Goal: Transaction & Acquisition: Purchase product/service

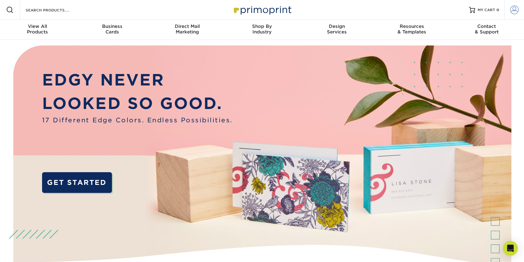
click at [510, 11] on span at bounding box center [514, 10] width 9 height 9
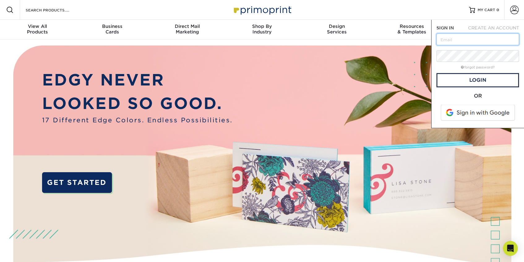
click at [489, 36] on input "text" at bounding box center [477, 39] width 83 height 12
click at [478, 38] on input "text" at bounding box center [477, 39] width 83 height 12
type input "danielle@owl-concepts.com"
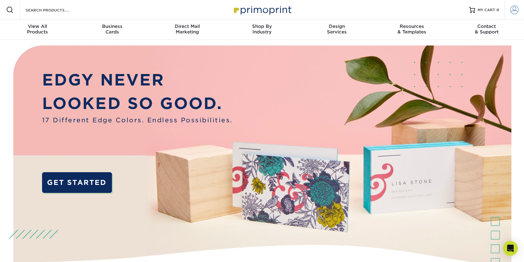
click at [507, 9] on link "Account" at bounding box center [514, 10] width 20 height 20
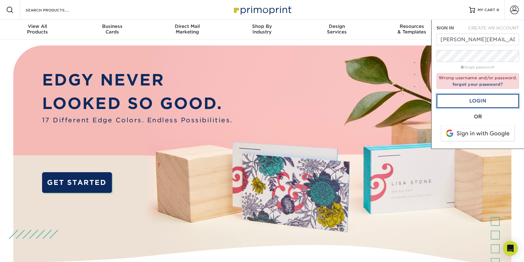
click at [503, 96] on link "Login" at bounding box center [477, 101] width 83 height 14
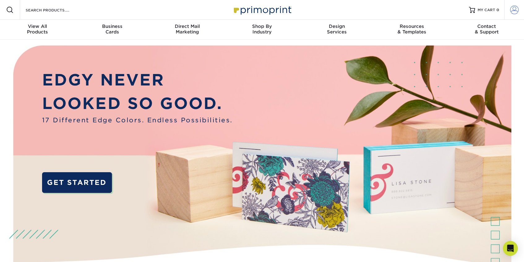
click at [513, 9] on span at bounding box center [514, 10] width 9 height 9
click at [515, 9] on span at bounding box center [514, 10] width 9 height 9
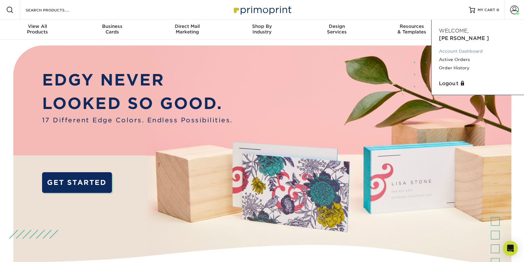
click at [458, 47] on link "Account Dashboard" at bounding box center [478, 51] width 78 height 8
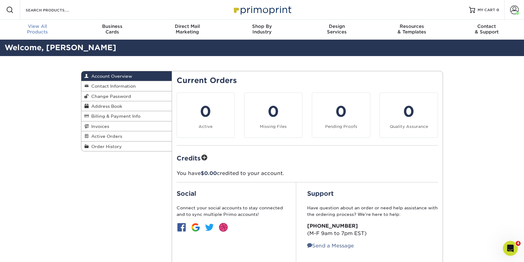
click at [45, 32] on div "View All Products" at bounding box center [37, 28] width 75 height 11
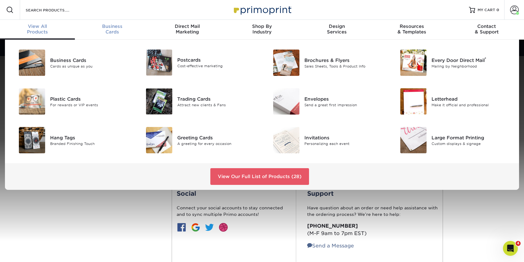
click at [125, 27] on span "Business" at bounding box center [112, 26] width 75 height 6
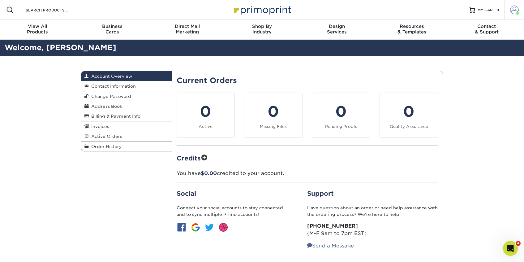
click at [514, 14] on span at bounding box center [514, 10] width 9 height 9
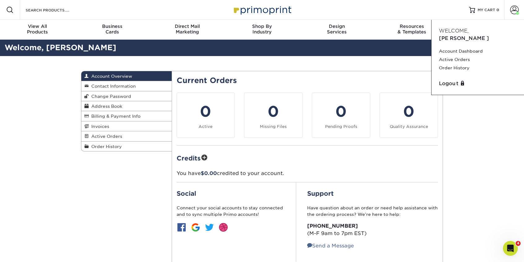
click at [153, 188] on div "Account Overview Account Overview Contact Information Change Password Address B…" at bounding box center [261, 172] width 371 height 233
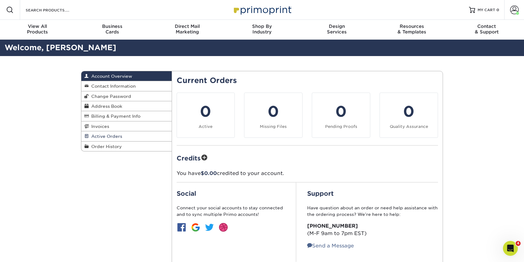
click at [126, 139] on link "Active Orders" at bounding box center [126, 136] width 90 height 10
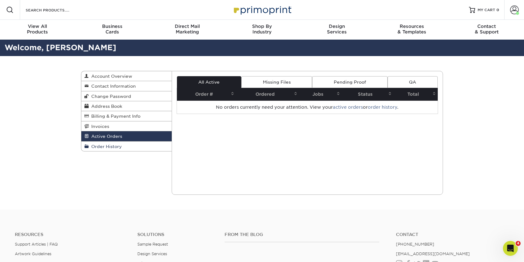
click at [126, 148] on link "Order History" at bounding box center [126, 146] width 90 height 10
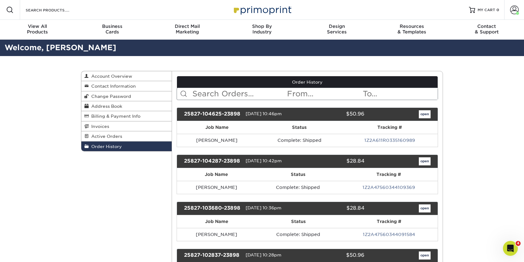
click at [282, 112] on span "[DATE] 10:46pm" at bounding box center [263, 113] width 36 height 5
click at [425, 115] on link "open" at bounding box center [425, 114] width 12 height 8
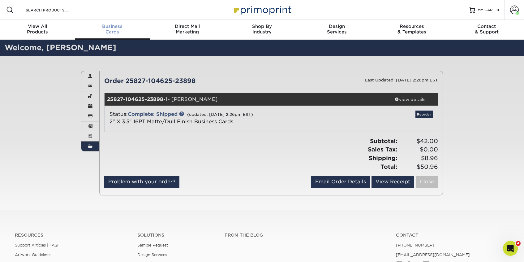
click at [111, 27] on span "Business" at bounding box center [112, 26] width 75 height 6
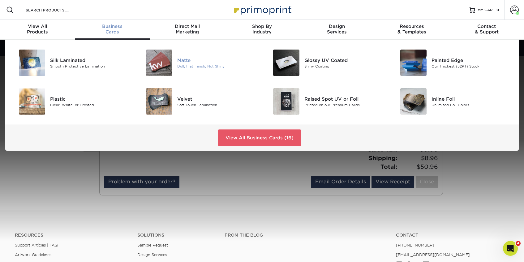
click at [164, 59] on img at bounding box center [159, 62] width 26 height 26
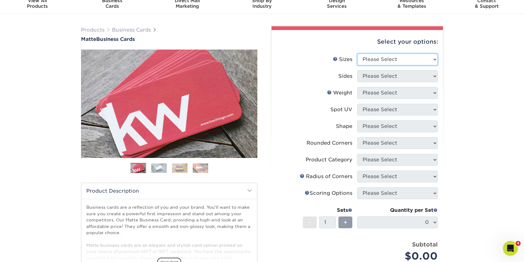
click at [397, 57] on select "Please Select 1.5" x 3.5" - Mini 1.75" x 3.5" - Mini 2" x 2" - Square 2" x 3" -…" at bounding box center [397, 59] width 80 height 12
select select "2.00x3.50"
click at [357, 53] on select "Please Select 1.5" x 3.5" - Mini 1.75" x 3.5" - Mini 2" x 2" - Square 2" x 3" -…" at bounding box center [397, 59] width 80 height 12
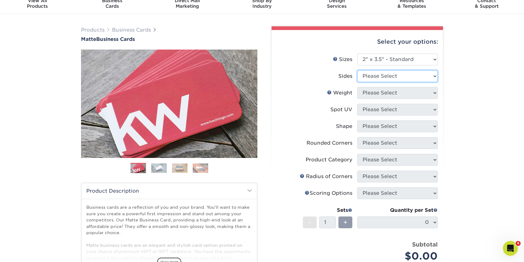
click at [393, 79] on select "Please Select Print Both Sides Print Front Only" at bounding box center [397, 76] width 80 height 12
select select "13abbda7-1d64-4f25-8bb2-c179b224825d"
click at [357, 70] on select "Please Select Print Both Sides Print Front Only" at bounding box center [397, 76] width 80 height 12
click at [394, 92] on select "Please Select 16PT 14PT" at bounding box center [397, 93] width 80 height 12
click at [357, 87] on select "Please Select 16PT 14PT" at bounding box center [397, 93] width 80 height 12
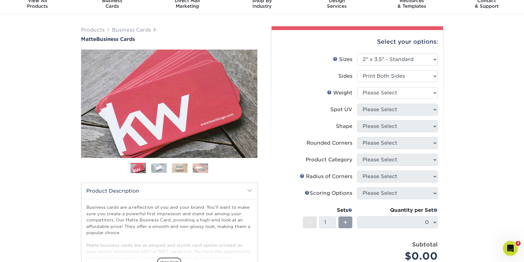
click at [484, 138] on div "Products Business Cards Matte Business Cards Previous Next 100 $ 9" at bounding box center [262, 184] width 524 height 341
click at [394, 91] on select "Please Select 16PT 14PT" at bounding box center [397, 93] width 80 height 12
click at [330, 93] on link "Weight Help" at bounding box center [329, 92] width 5 height 5
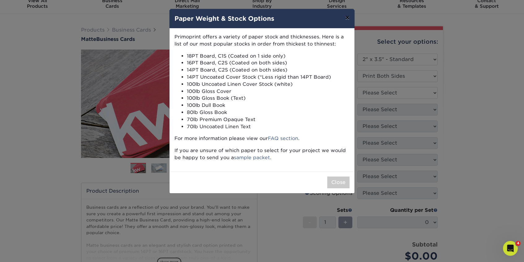
click at [348, 20] on button "×" at bounding box center [347, 17] width 14 height 17
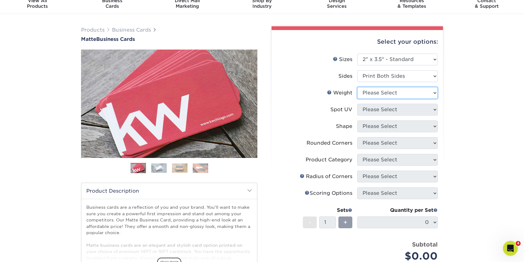
click at [370, 96] on select "Please Select 16PT 14PT" at bounding box center [397, 93] width 80 height 12
select select "16PT"
click at [357, 87] on select "Please Select 16PT 14PT" at bounding box center [397, 93] width 80 height 12
click at [375, 108] on select "Please Select No Spot UV Front and Back (Both Sides) Front Only Back Only" at bounding box center [397, 110] width 80 height 12
select select "3"
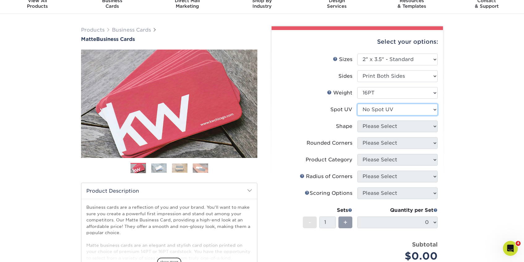
click at [357, 104] on select "Please Select No Spot UV Front and Back (Both Sides) Front Only Back Only" at bounding box center [397, 110] width 80 height 12
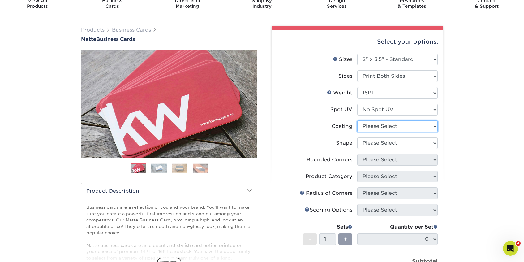
click at [374, 124] on select at bounding box center [397, 126] width 80 height 12
select select "121bb7b5-3b4d-429f-bd8d-bbf80e953313"
click at [357, 120] on select at bounding box center [397, 126] width 80 height 12
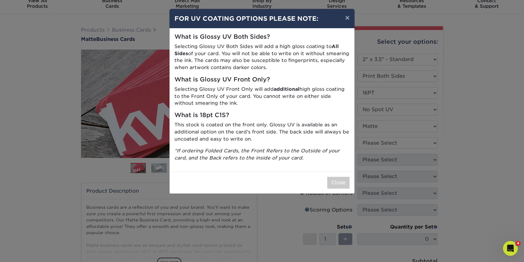
click at [384, 141] on div "× FOR UV COATING OPTIONS PLEASE NOTE: What is Glossy UV Both Sides? Selecting G…" at bounding box center [262, 131] width 524 height 262
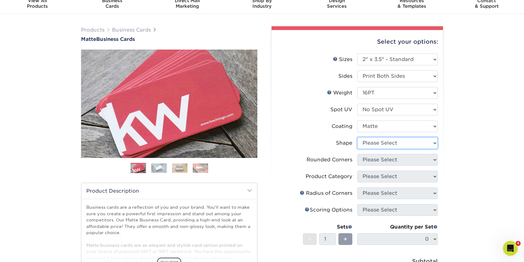
click at [378, 140] on select "Please Select Standard Oval" at bounding box center [397, 143] width 80 height 12
select select "standard"
click at [357, 137] on select "Please Select Standard Oval" at bounding box center [397, 143] width 80 height 12
click at [385, 163] on select "Please Select Yes - Round 2 Corners Yes - Round 4 Corners No" at bounding box center [397, 160] width 80 height 12
select select "0"
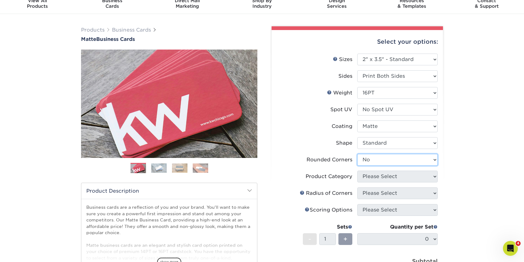
click at [357, 154] on select "Please Select Yes - Round 2 Corners Yes - Round 4 Corners No" at bounding box center [397, 160] width 80 height 12
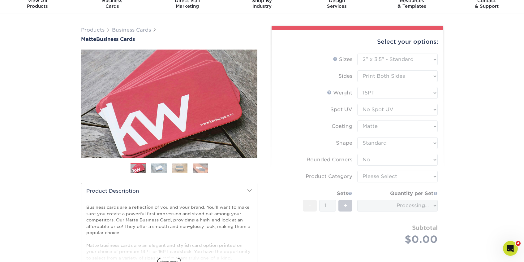
click at [380, 177] on form "Sizes Help Sizes Please Select 1.5" x 3.5" - Mini 1.75" x 3.5" - Mini 2" x 2" -…" at bounding box center [356, 156] width 161 height 206
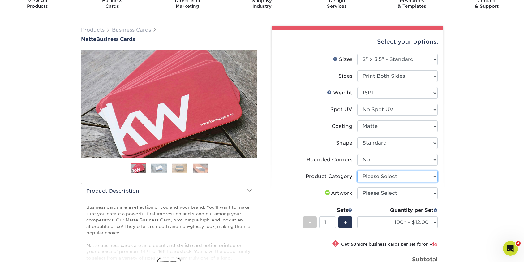
click at [389, 177] on select "Please Select Business Cards" at bounding box center [397, 176] width 80 height 12
select select "3b5148f1-0588-4f88-a218-97bcfdce65c1"
click at [357, 170] on select "Please Select Business Cards" at bounding box center [397, 176] width 80 height 12
click at [387, 194] on select "Please Select I will upload files I need a design - $100" at bounding box center [397, 193] width 80 height 12
select select "upload"
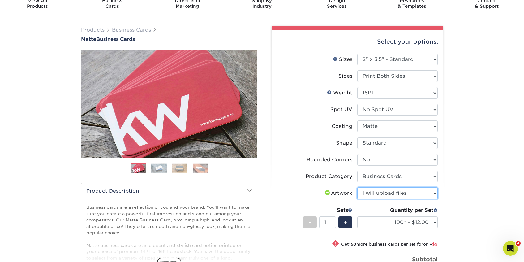
click at [357, 187] on select "Please Select I will upload files I need a design - $100" at bounding box center [397, 193] width 80 height 12
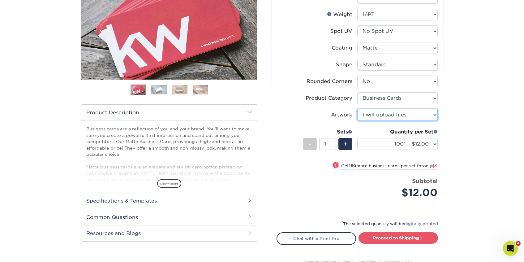
scroll to position [114, 0]
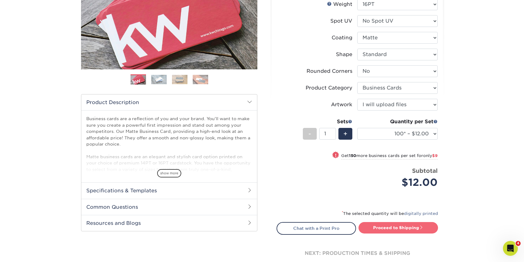
click at [390, 227] on link "Proceed to Shipping" at bounding box center [397, 227] width 79 height 11
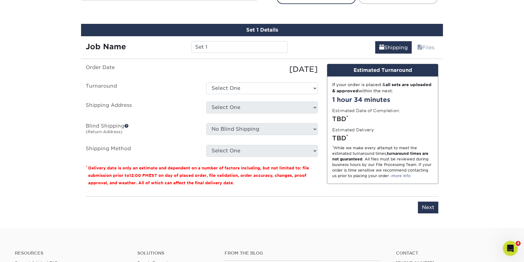
scroll to position [352, 0]
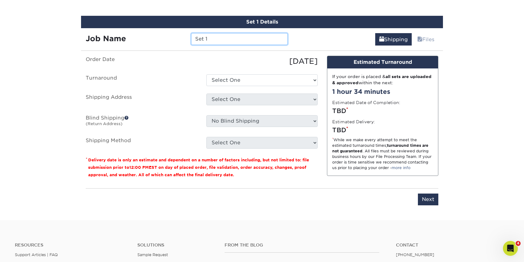
click at [227, 43] on input "Set 1" at bounding box center [239, 39] width 96 height 12
type input "[PERSON_NAME][DEMOGRAPHIC_DATA]"
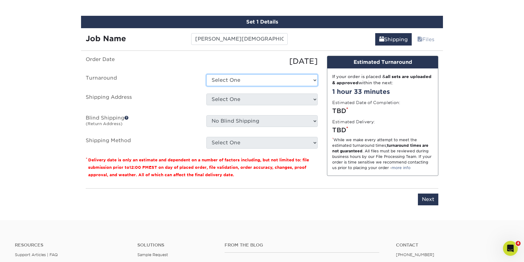
click at [235, 82] on select "Select One 2-4 Business Days 2 Day Next Business Day" at bounding box center [261, 80] width 111 height 12
select select "47dbf4b1-3bfd-4687-b793-fcd3ee179f06"
click at [206, 74] on select "Select One 2-4 Business Days 2 Day Next Business Day" at bounding box center [261, 80] width 111 height 12
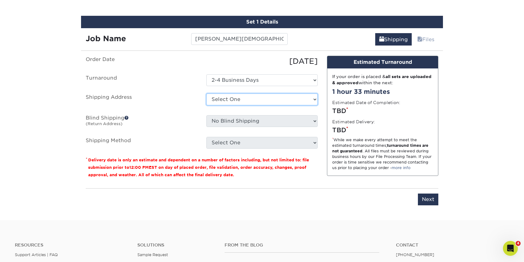
click at [233, 96] on select "Select One Hilary Warren Michael Eyre Stephanie Gaskins Steven Kendrick + Add N…" at bounding box center [261, 99] width 111 height 12
click at [206, 93] on select "Select One Hilary Warren Michael Eyre Stephanie Gaskins Steven Kendrick + Add N…" at bounding box center [261, 99] width 111 height 12
click at [233, 99] on select "Select One Hilary Warren Michael Eyre Stephanie Gaskins Steven Kendrick + Add N…" at bounding box center [261, 99] width 111 height 12
select select "newaddress"
click at [206, 93] on select "Select One Hilary Warren Michael Eyre Stephanie Gaskins Steven Kendrick + Add N…" at bounding box center [261, 99] width 111 height 12
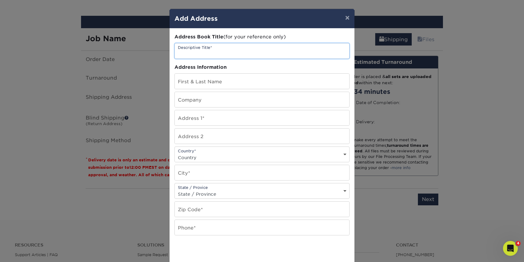
click at [220, 53] on input "text" at bounding box center [262, 50] width 174 height 15
paste input "[PERSON_NAME][DEMOGRAPHIC_DATA]"
type input "[PERSON_NAME][DEMOGRAPHIC_DATA]"
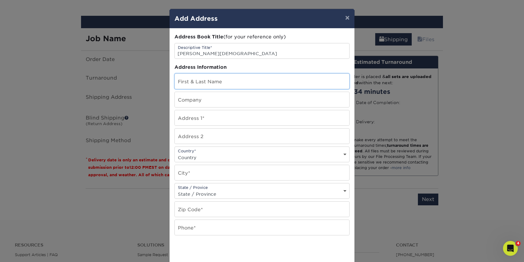
click at [207, 83] on input "text" at bounding box center [262, 81] width 174 height 15
paste input "[PERSON_NAME][DEMOGRAPHIC_DATA]"
type input "[PERSON_NAME][DEMOGRAPHIC_DATA]"
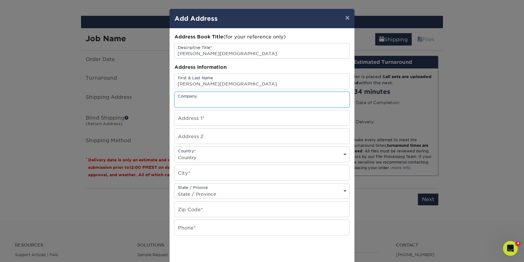
click at [199, 102] on input "text" at bounding box center [262, 99] width 174 height 15
type input "J"
type input "Unmanned Systems"
click at [189, 117] on input "text" at bounding box center [262, 117] width 174 height 15
paste input "101 Rainbow Dr PMB 393"
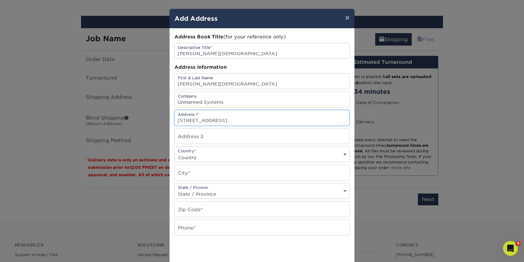
drag, startPoint x: 238, startPoint y: 119, endPoint x: 215, endPoint y: 120, distance: 23.2
click at [215, 120] on input "101 Rainbow Dr PMB 393" at bounding box center [262, 117] width 174 height 15
type input "101 Rainbow Dr"
click at [210, 135] on input "text" at bounding box center [262, 135] width 174 height 15
paste input "PMB 393"
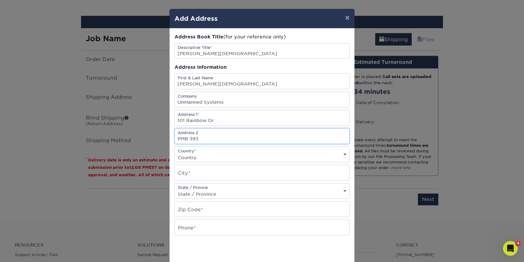
type input "PMB 393"
click at [195, 156] on select "Country United States Canada ----------------------------- Afghanistan Albania …" at bounding box center [262, 157] width 174 height 9
select select "US"
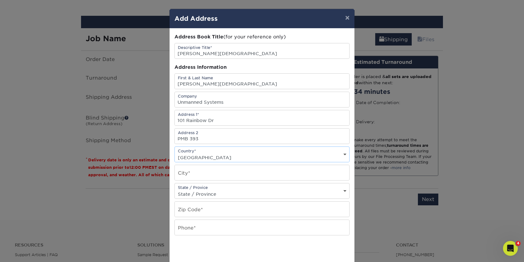
click at [175, 153] on select "Country United States Canada ----------------------------- Afghanistan Albania …" at bounding box center [262, 157] width 174 height 9
click at [195, 173] on input "text" at bounding box center [262, 172] width 174 height 15
drag, startPoint x: 191, startPoint y: 177, endPoint x: 176, endPoint y: 177, distance: 14.8
click at [176, 177] on input "Liv" at bounding box center [262, 172] width 174 height 15
paste input "ingston"
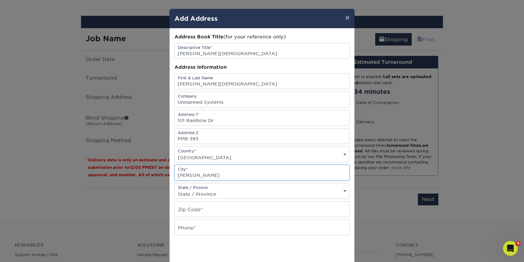
type input "Livingston"
click at [202, 190] on select "State / Province Alabama Alaska Arizona Arkansas California Colorado Connecticu…" at bounding box center [262, 193] width 174 height 9
select select "TX"
click at [175, 189] on select "State / Province Alabama Alaska Arizona Arkansas California Colorado Connecticu…" at bounding box center [262, 193] width 174 height 9
click at [204, 214] on input "text" at bounding box center [262, 208] width 174 height 15
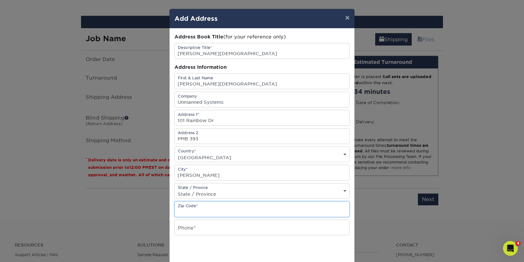
click at [204, 214] on input "text" at bounding box center [262, 208] width 174 height 15
paste input "77399"
type input "77399"
click at [203, 229] on input "text" at bounding box center [262, 227] width 174 height 15
click at [190, 237] on div "Address Book Title (for your reference only) Descriptive Title* Jordan Krulik A…" at bounding box center [261, 166] width 175 height 267
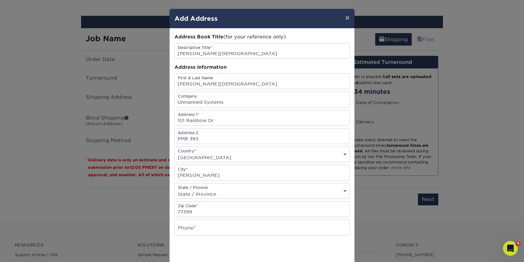
click at [190, 235] on div "Address Book Title (for your reference only) Descriptive Title* Jordan Krulik A…" at bounding box center [261, 166] width 175 height 267
click at [190, 232] on input "text" at bounding box center [262, 227] width 174 height 15
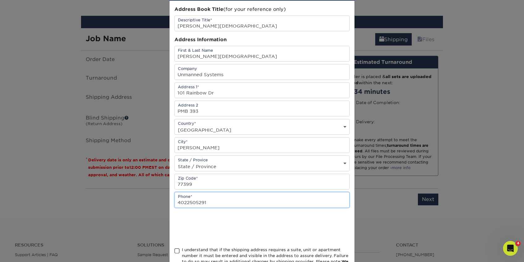
scroll to position [54, 0]
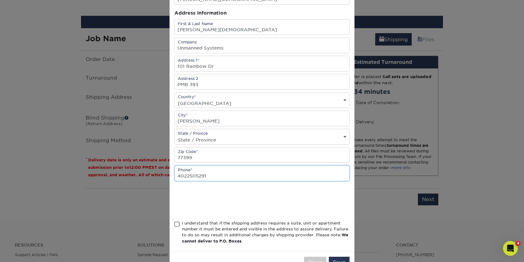
type input "4022505291"
click at [177, 225] on span at bounding box center [176, 224] width 5 height 6
click at [0, 0] on input "I understand that if the shipping address requires a suite, unit or apartment n…" at bounding box center [0, 0] width 0 height 0
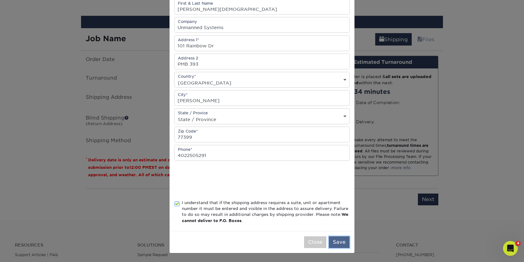
click at [344, 246] on button "Save" at bounding box center [339, 242] width 21 height 12
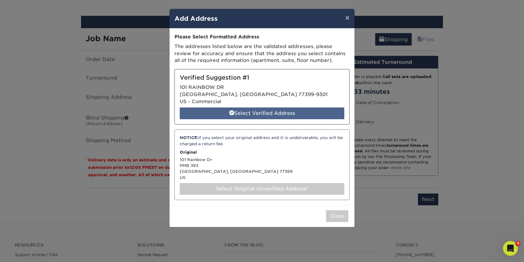
click at [287, 113] on div "Select Verified Address" at bounding box center [262, 113] width 164 height 12
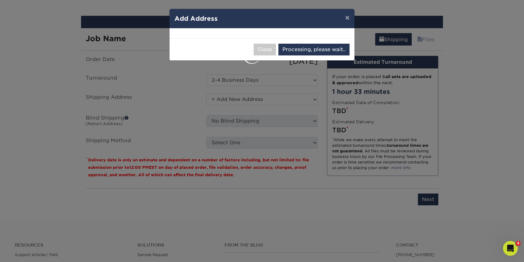
select select "286453"
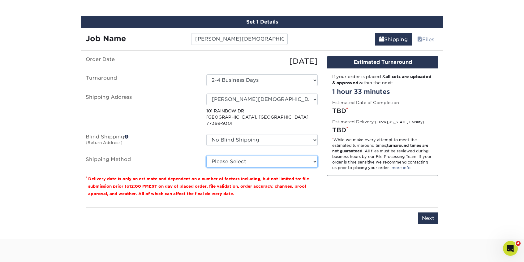
click at [255, 159] on select "Please Select Ground Shipping (+$7.84) 3 Day Shipping Service (+$19.61) 2 Day A…" at bounding box center [261, 162] width 111 height 12
select select "03"
click at [206, 156] on select "Please Select Ground Shipping (+$7.84) 3 Day Shipping Service (+$19.61) 2 Day A…" at bounding box center [261, 162] width 111 height 12
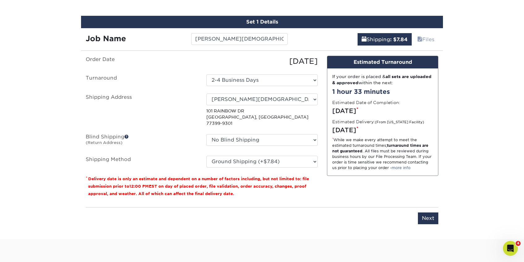
click at [433, 213] on input "Next" at bounding box center [428, 218] width 20 height 12
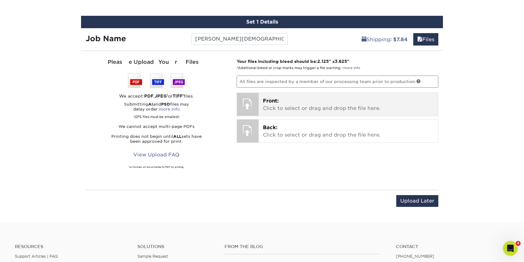
click at [291, 107] on p "Front: Click to select or drag and drop the file here." at bounding box center [348, 104] width 171 height 15
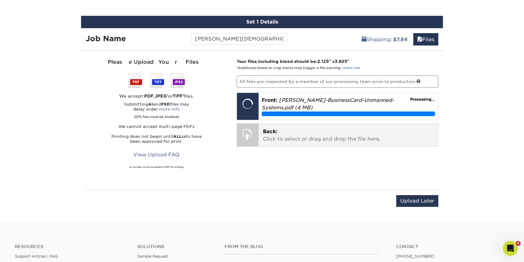
click at [269, 130] on span "Back:" at bounding box center [270, 131] width 15 height 6
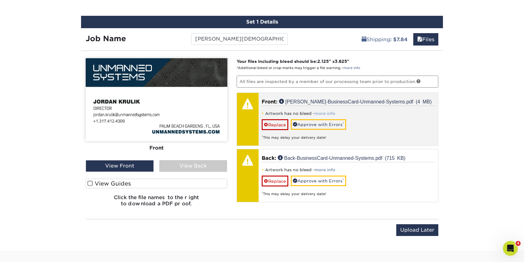
click at [317, 113] on link "more info" at bounding box center [324, 113] width 21 height 5
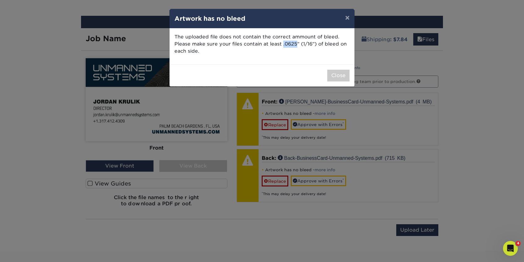
drag, startPoint x: 295, startPoint y: 45, endPoint x: 282, endPoint y: 45, distance: 13.6
click at [282, 45] on p "The uploaded file does not contain the correct ammount of bleed. Please make su…" at bounding box center [261, 43] width 175 height 21
click at [344, 17] on button "×" at bounding box center [347, 17] width 14 height 17
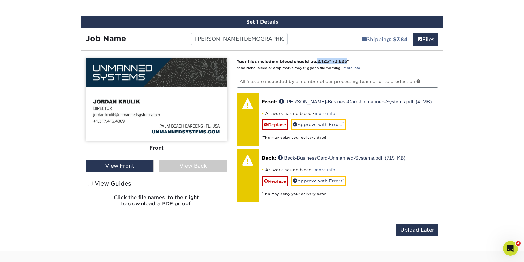
drag, startPoint x: 351, startPoint y: 61, endPoint x: 320, endPoint y: 63, distance: 31.3
click at [320, 62] on strong "Your files including bleed should be: 2.125 " x 3.625 "" at bounding box center [293, 61] width 113 height 5
copy strong "2.125 " x 3.625"
click at [342, 62] on span "3.625" at bounding box center [341, 61] width 12 height 5
drag, startPoint x: 351, startPoint y: 61, endPoint x: 339, endPoint y: 63, distance: 11.8
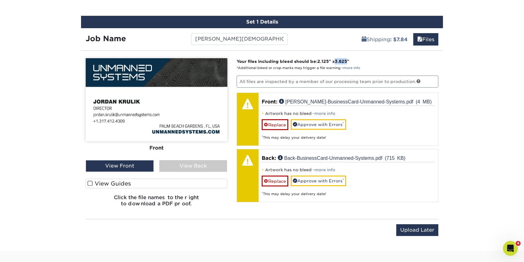
click at [339, 63] on strong "Your files including bleed should be: 2.125 " x 3.625 "" at bounding box center [293, 61] width 113 height 5
copy span "3.625"
drag, startPoint x: 331, startPoint y: 61, endPoint x: 319, endPoint y: 62, distance: 11.8
click at [319, 62] on strong "Your files including bleed should be: 2.125 " x 3.625 "" at bounding box center [293, 61] width 113 height 5
copy span "2.125"
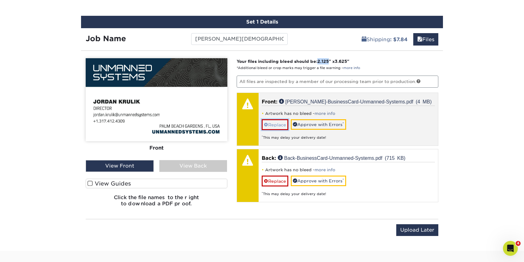
click at [280, 122] on link "Replace" at bounding box center [275, 124] width 27 height 11
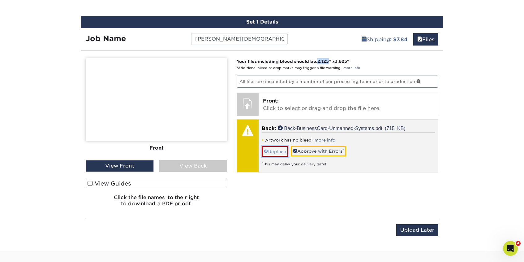
click at [279, 150] on link "Replace" at bounding box center [275, 151] width 27 height 11
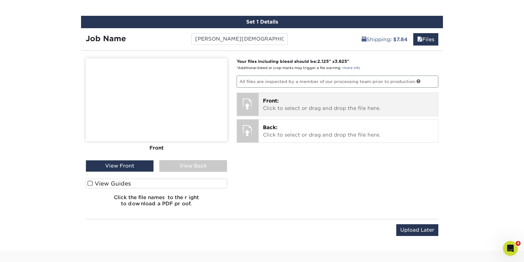
click at [298, 111] on p "Front: Click to select or drag and drop the file here." at bounding box center [348, 104] width 171 height 15
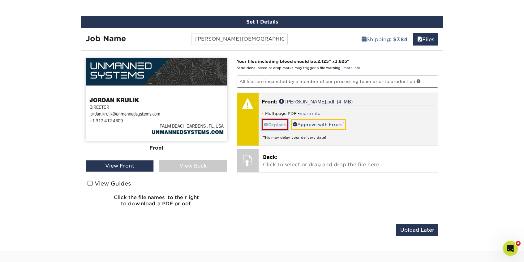
click at [284, 123] on link "Replace" at bounding box center [275, 124] width 27 height 11
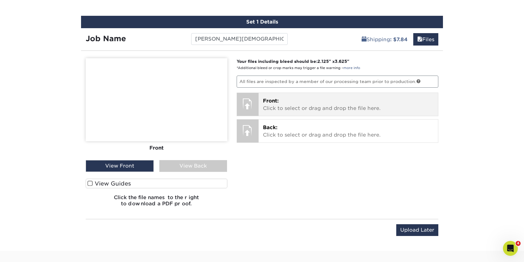
click at [252, 103] on div at bounding box center [248, 104] width 22 height 22
click at [256, 103] on div at bounding box center [248, 104] width 22 height 22
click at [277, 106] on p "Front: Click to select or drag and drop the file here." at bounding box center [348, 104] width 171 height 15
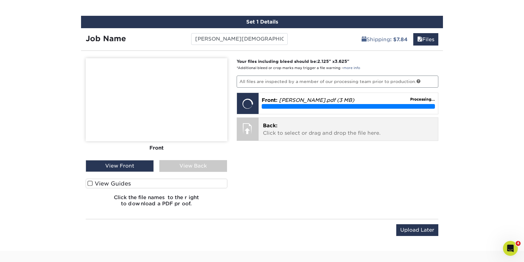
click at [305, 128] on p "Back: Click to select or drag and drop the file here." at bounding box center [348, 129] width 171 height 15
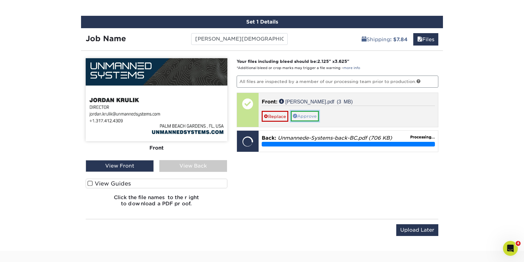
click at [310, 114] on link "Approve" at bounding box center [305, 116] width 28 height 11
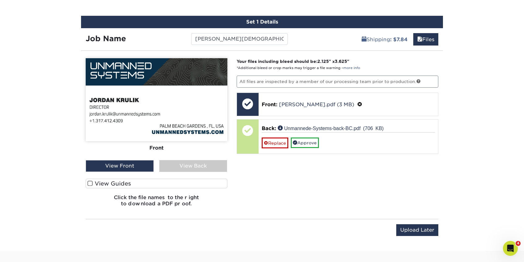
click at [199, 164] on div "View Back" at bounding box center [193, 166] width 68 height 12
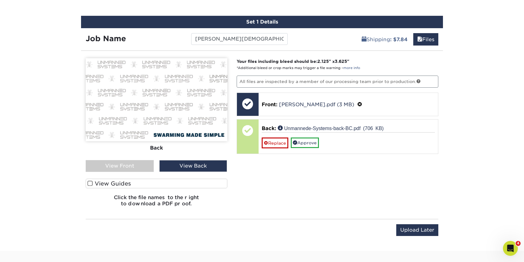
click at [89, 183] on span at bounding box center [89, 183] width 5 height 6
click at [0, 0] on input "View Guides" at bounding box center [0, 0] width 0 height 0
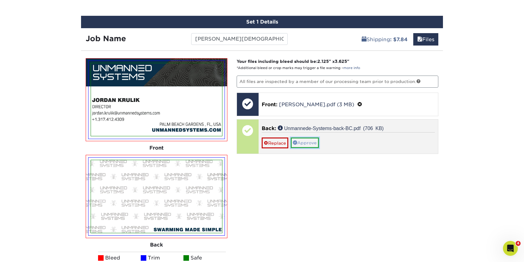
click at [302, 146] on link "Approve" at bounding box center [305, 142] width 28 height 11
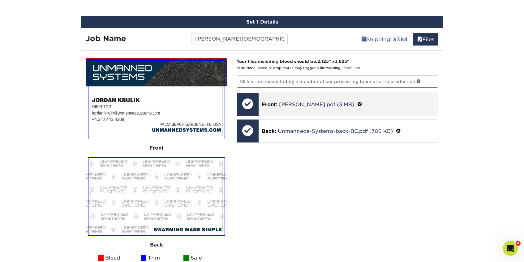
scroll to position [487, 0]
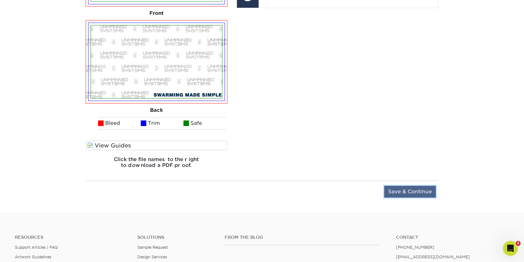
click at [417, 188] on input "Save & Continue" at bounding box center [410, 192] width 52 height 12
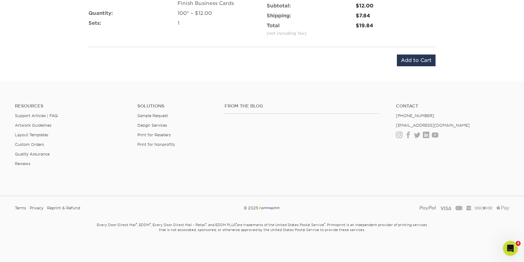
scroll to position [366, 0]
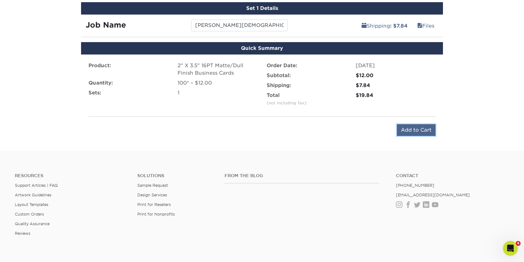
click at [420, 128] on input "Add to Cart" at bounding box center [416, 130] width 39 height 12
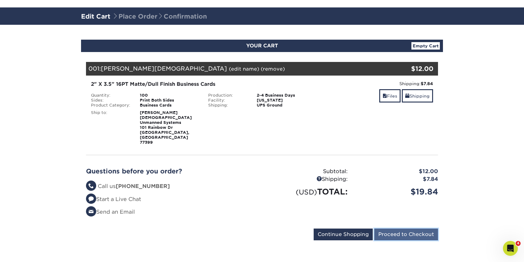
click at [422, 228] on input "Proceed to Checkout" at bounding box center [406, 234] width 64 height 12
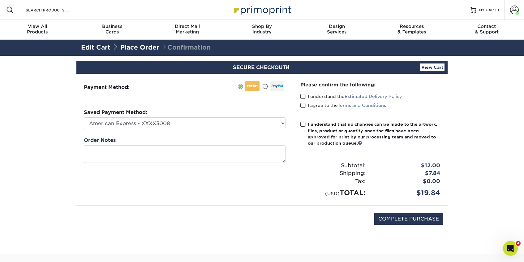
click at [304, 98] on span at bounding box center [302, 96] width 5 height 6
click at [0, 0] on input "I understand the Estimated Delivery Policy" at bounding box center [0, 0] width 0 height 0
click at [304, 104] on span at bounding box center [302, 105] width 5 height 6
click at [0, 0] on input "I agree to the Terms and Conditions" at bounding box center [0, 0] width 0 height 0
click at [303, 126] on span at bounding box center [302, 124] width 5 height 6
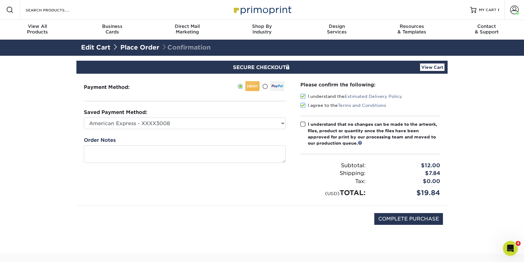
click at [0, 0] on input "I understand that no changes can be made to the artwork, files, product or quan…" at bounding box center [0, 0] width 0 height 0
click at [411, 218] on input "COMPLETE PURCHASE" at bounding box center [408, 219] width 69 height 12
type input "PROCESSING, PLEASE WAIT..."
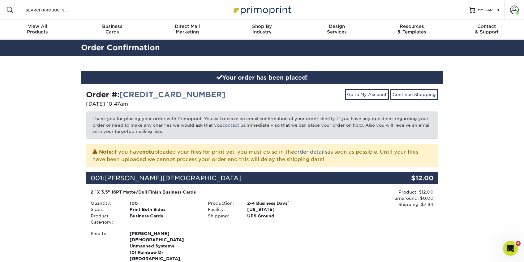
click at [316, 153] on link "order details" at bounding box center [310, 152] width 33 height 6
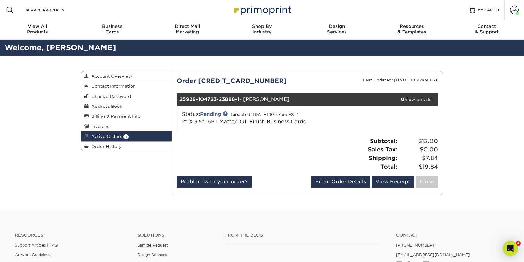
click at [316, 153] on div "Subtotal: $12.00 Sales Tax: $0.00 Shipping: $7.84 Total: $19.84" at bounding box center [374, 154] width 135 height 34
click at [384, 186] on link "View Receipt" at bounding box center [392, 182] width 43 height 12
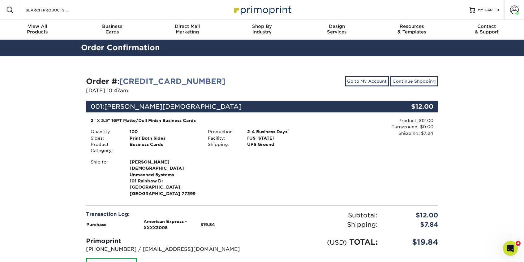
click at [374, 96] on div "Order #: [CREDIT_CARD_NUMBER] [DATE] 10:47am Go to My Account Continue Shopping…" at bounding box center [262, 187] width 352 height 223
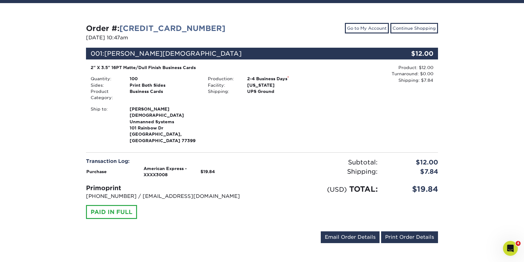
scroll to position [99, 0]
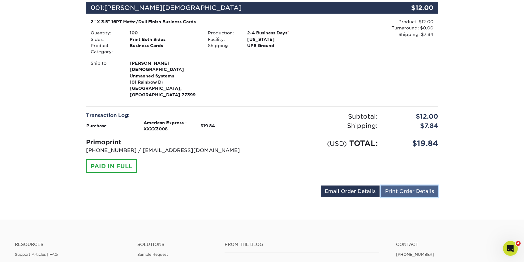
click at [404, 185] on link "Print Order Details" at bounding box center [409, 191] width 57 height 12
click at [148, 192] on div "Order #: [CREDIT_CARD_NUMBER] [DATE] 10:47am Go to My Account Continue Shopping…" at bounding box center [261, 88] width 371 height 262
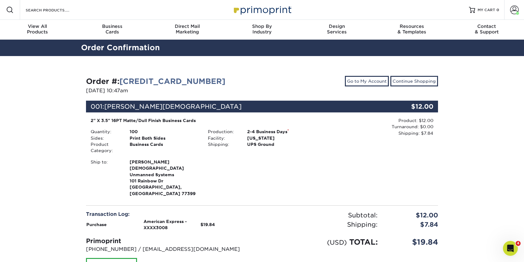
click at [248, 7] on img at bounding box center [262, 9] width 62 height 13
